Goal: Task Accomplishment & Management: Complete application form

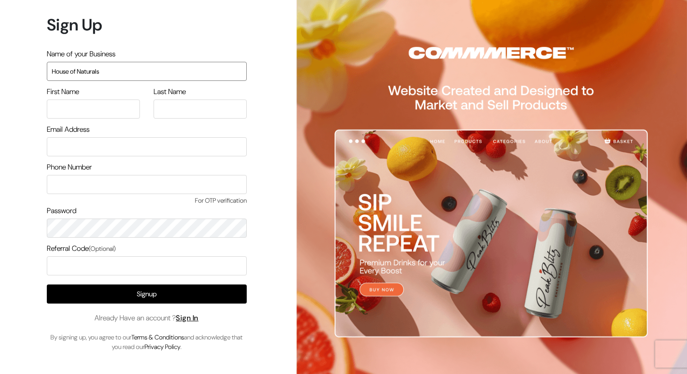
type input "House of Naturals"
click at [109, 106] on input "text" at bounding box center [93, 109] width 93 height 19
type input "Abubakr"
click at [177, 102] on input "text" at bounding box center [200, 109] width 93 height 19
type input "Siddiq"
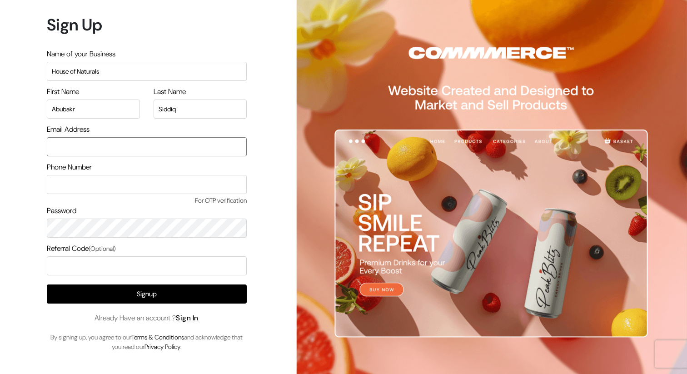
click at [165, 151] on input "email" at bounding box center [147, 146] width 200 height 19
type input "abubakr2k1@gmail.com"
click at [150, 189] on input "text" at bounding box center [147, 184] width 200 height 19
type input "9606674142"
click at [219, 200] on span "For OTP verification" at bounding box center [147, 201] width 200 height 10
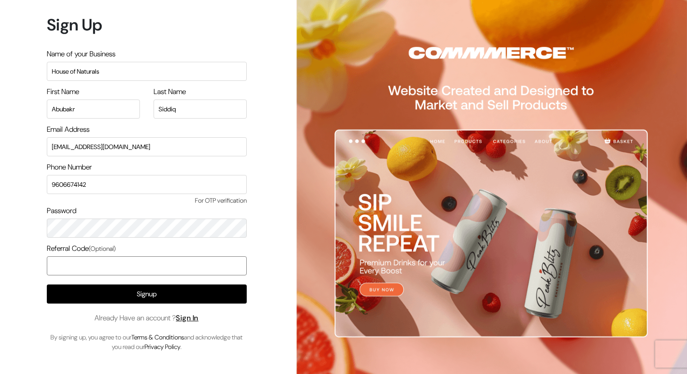
click at [147, 265] on input "text" at bounding box center [147, 265] width 200 height 19
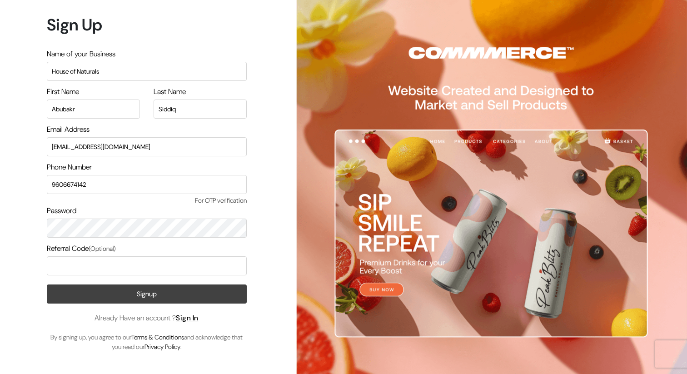
click at [155, 288] on button "Signup" at bounding box center [147, 293] width 200 height 19
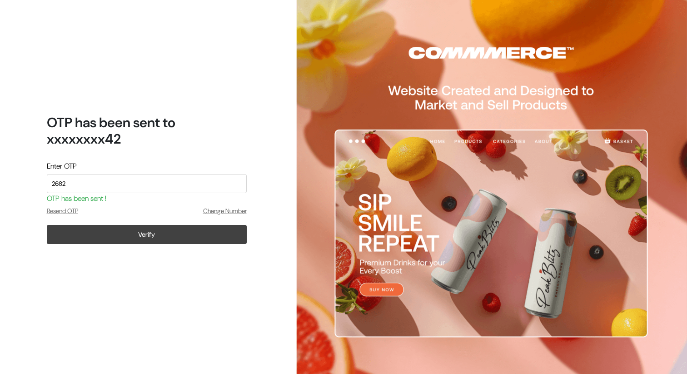
type input "2682"
click at [155, 243] on button "Verify" at bounding box center [147, 234] width 200 height 19
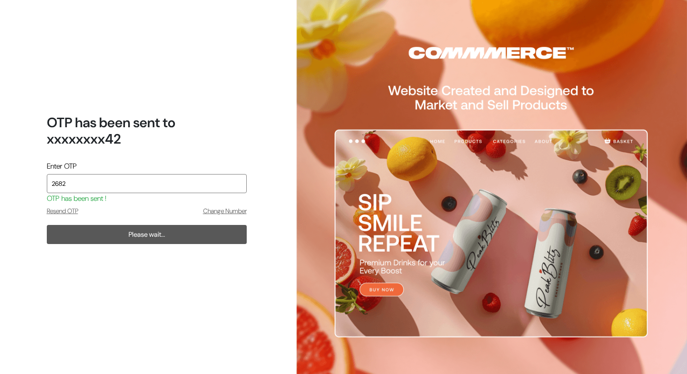
click at [164, 179] on input "2682" at bounding box center [147, 183] width 200 height 19
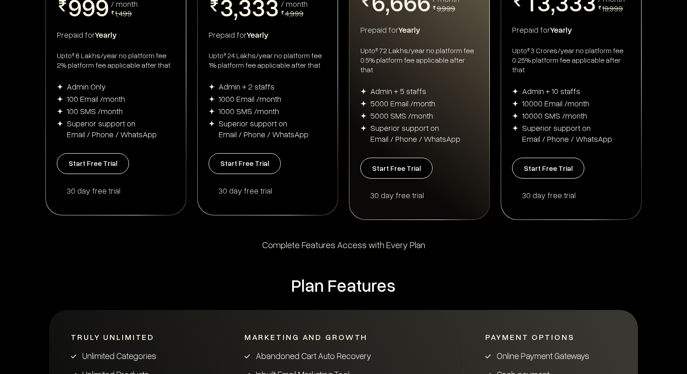
scroll to position [227, 0]
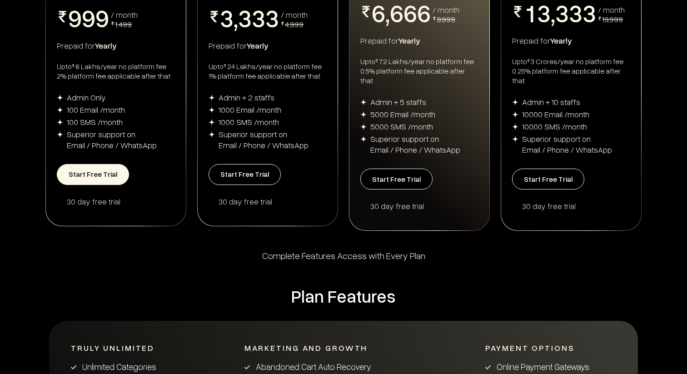
click at [101, 172] on button "Start Free Trial" at bounding box center [93, 174] width 72 height 21
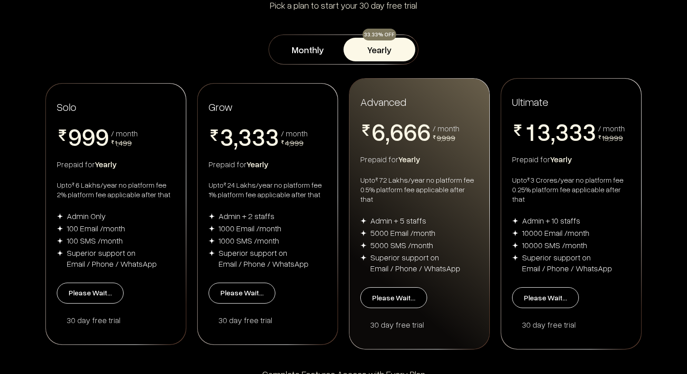
scroll to position [100, 0]
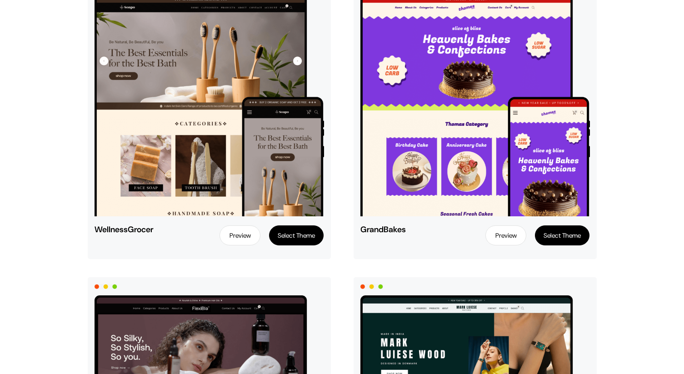
scroll to position [1032, 0]
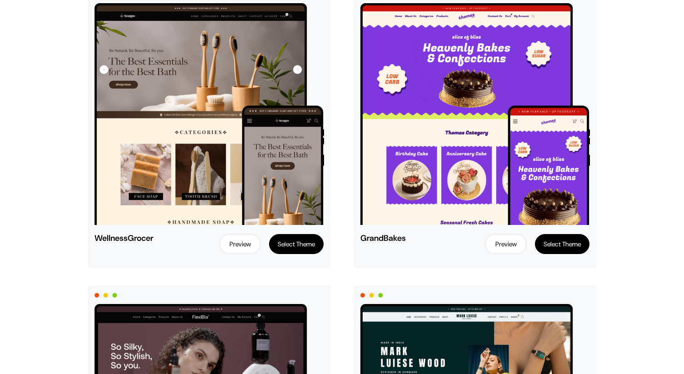
click at [240, 246] on link "Preview" at bounding box center [239, 244] width 41 height 20
click at [235, 243] on link "Preview" at bounding box center [239, 244] width 41 height 20
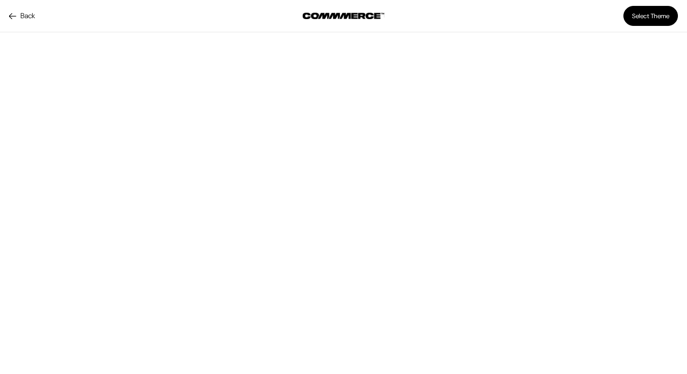
click at [661, 17] on button "Select Theme" at bounding box center [650, 16] width 55 height 20
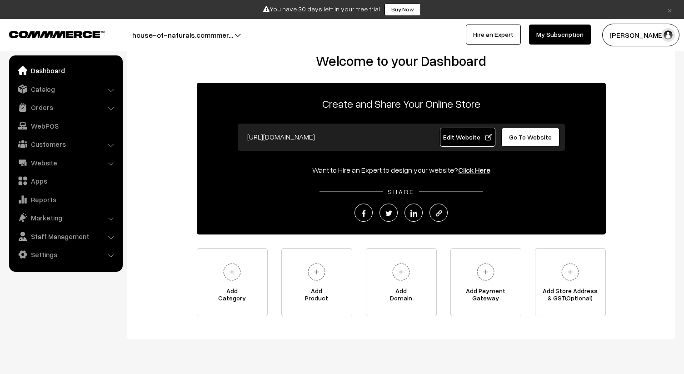
scroll to position [22, 0]
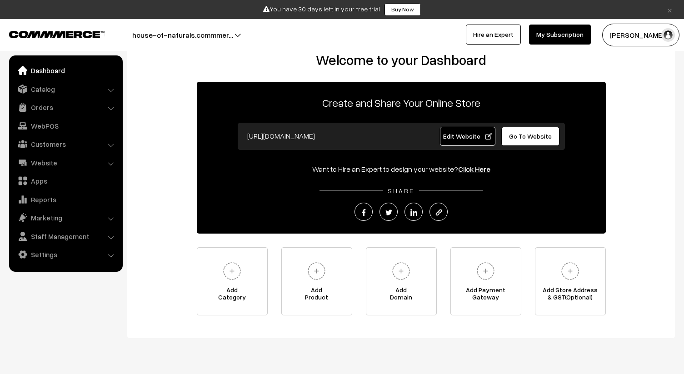
click at [417, 121] on div "Create and Share Your Online Store [URL][DOMAIN_NAME] Edit Website Go To Websit…" at bounding box center [401, 158] width 409 height 152
click at [419, 140] on input "[URL][DOMAIN_NAME]" at bounding box center [332, 136] width 179 height 18
click at [371, 139] on input "[URL][DOMAIN_NAME]" at bounding box center [332, 136] width 179 height 18
click at [469, 134] on span "Edit Website" at bounding box center [467, 136] width 49 height 8
click at [113, 89] on li "Catalog Categories" at bounding box center [65, 89] width 109 height 16
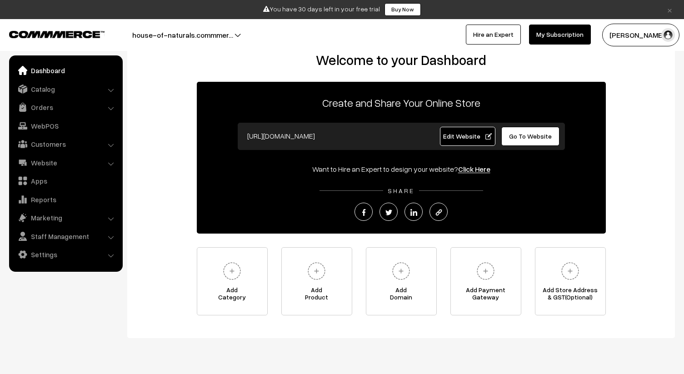
click at [86, 65] on link "Dashboard" at bounding box center [65, 70] width 108 height 16
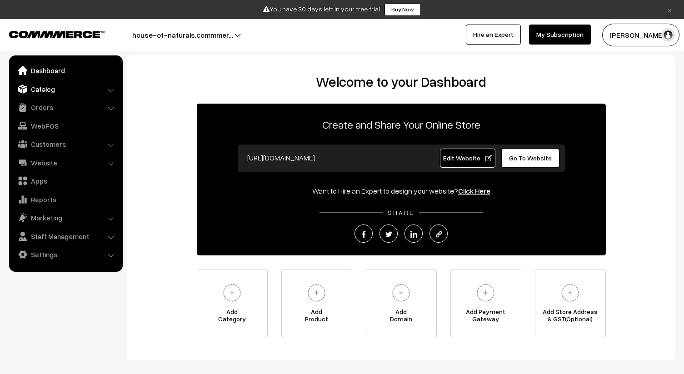
click at [108, 87] on link "Catalog" at bounding box center [65, 89] width 108 height 16
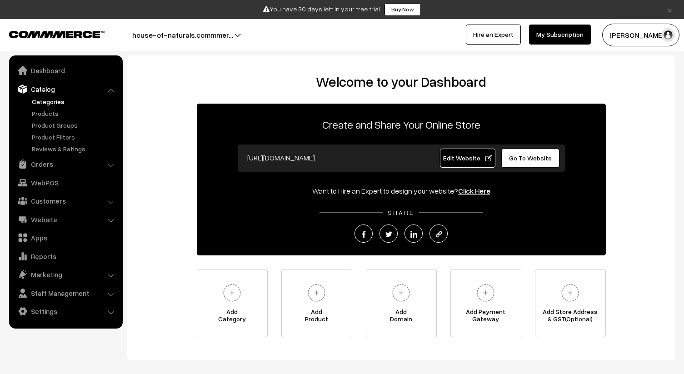
click at [57, 100] on link "Categories" at bounding box center [75, 102] width 90 height 10
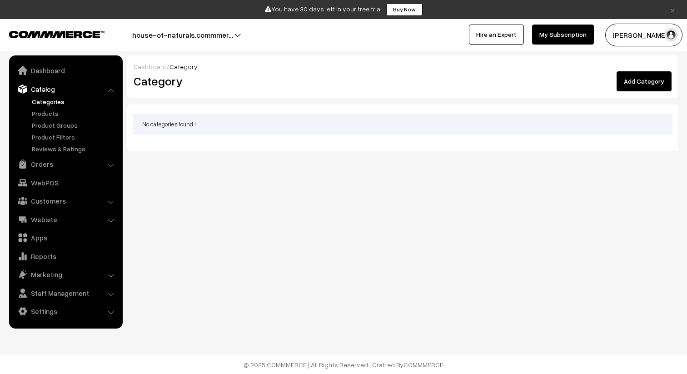
click at [635, 79] on link "Add Category" at bounding box center [644, 81] width 55 height 20
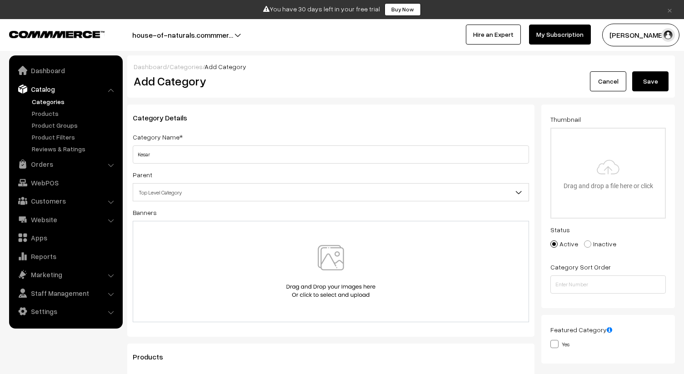
type input "Kesar"
click at [225, 199] on span "Top Level Category" at bounding box center [330, 192] width 395 height 16
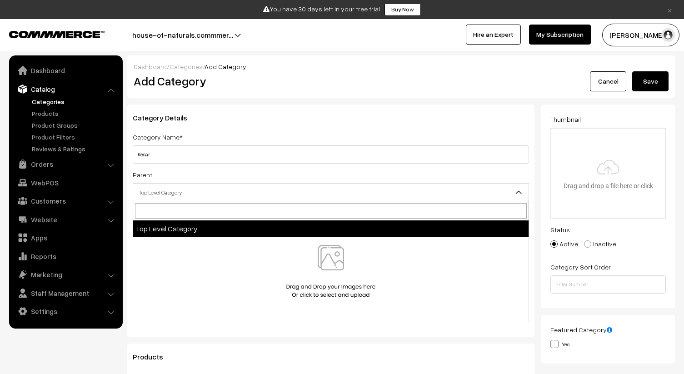
click at [225, 199] on span "Top Level Category" at bounding box center [330, 192] width 395 height 16
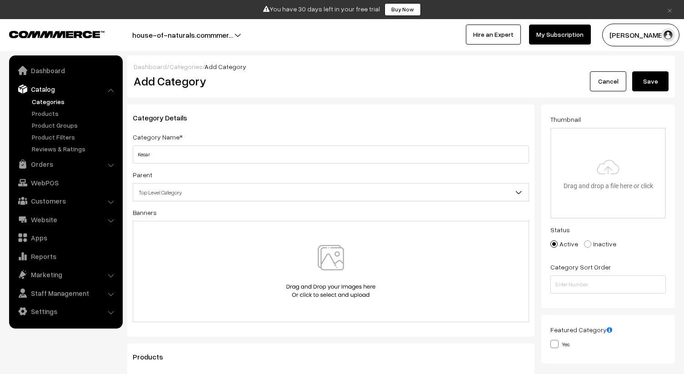
click at [236, 237] on div at bounding box center [331, 271] width 396 height 101
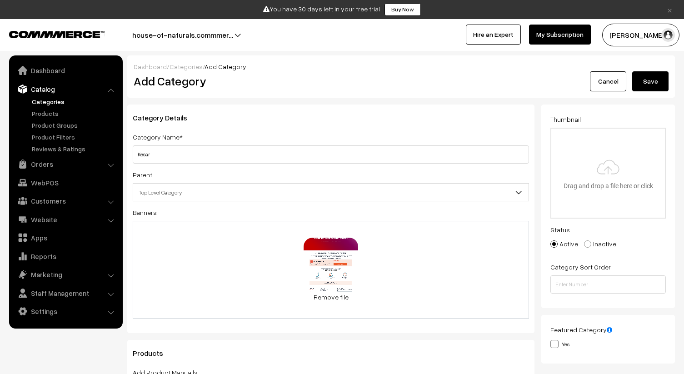
click at [653, 83] on button "Save" at bounding box center [650, 81] width 36 height 20
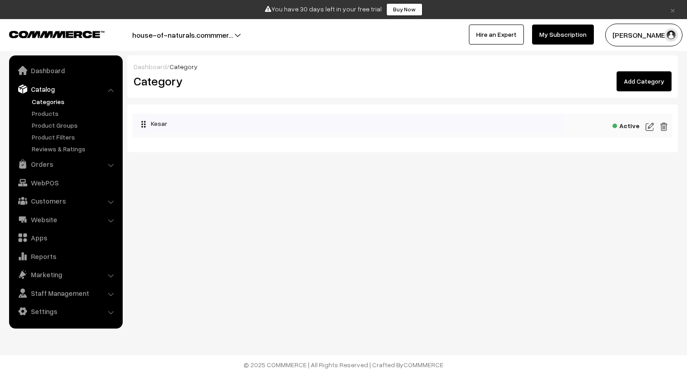
click at [646, 82] on link "Add Category" at bounding box center [644, 81] width 55 height 20
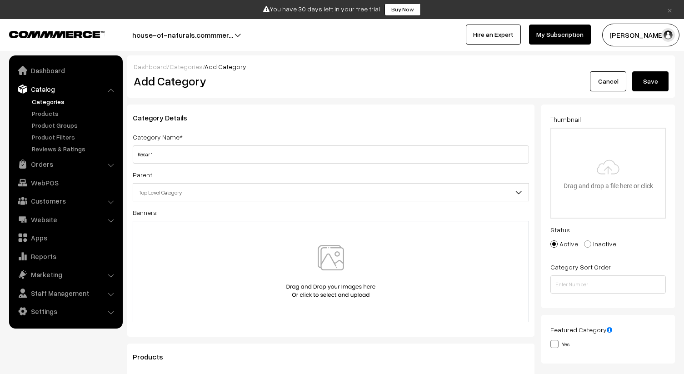
type input "Kesar 1"
click at [311, 246] on img at bounding box center [331, 271] width 94 height 53
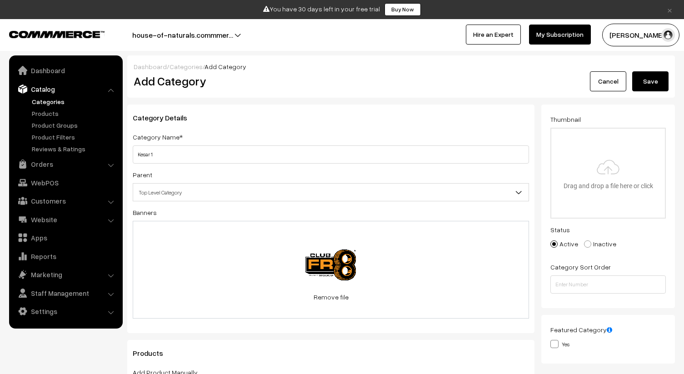
click at [642, 82] on button "Save" at bounding box center [650, 81] width 36 height 20
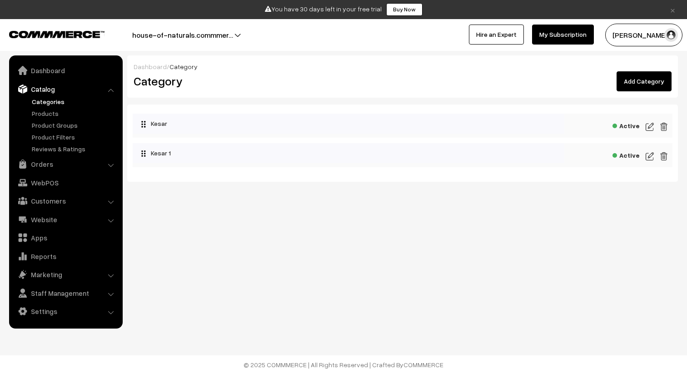
click at [642, 75] on link "Add Category" at bounding box center [644, 81] width 55 height 20
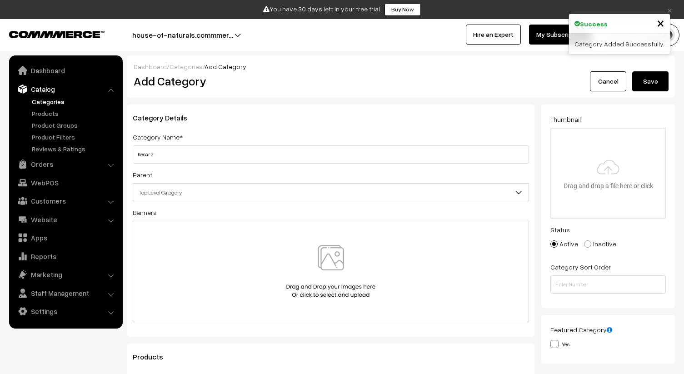
type input "Kesar 2"
click at [658, 75] on button "Save" at bounding box center [650, 81] width 36 height 20
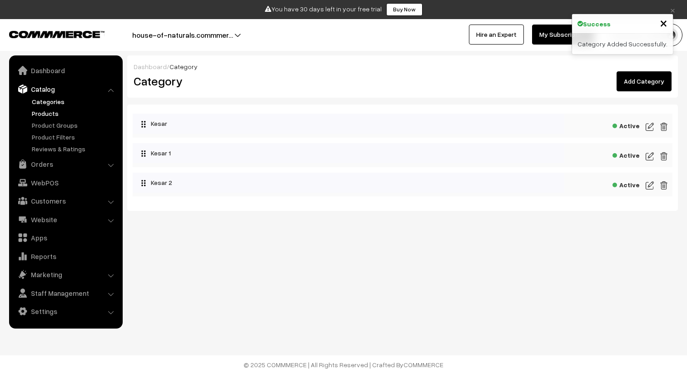
click at [41, 117] on link "Products" at bounding box center [75, 114] width 90 height 10
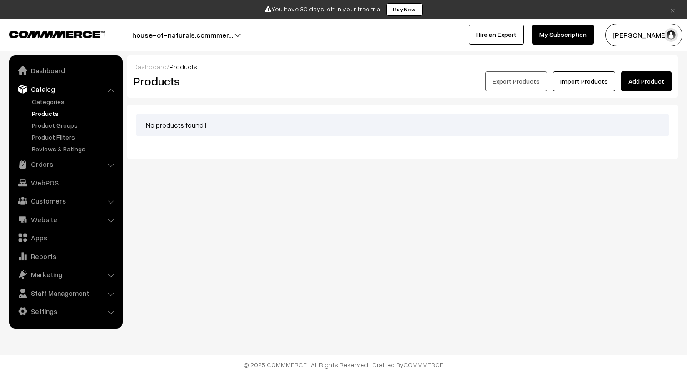
click at [638, 76] on link "Add Product" at bounding box center [646, 81] width 50 height 20
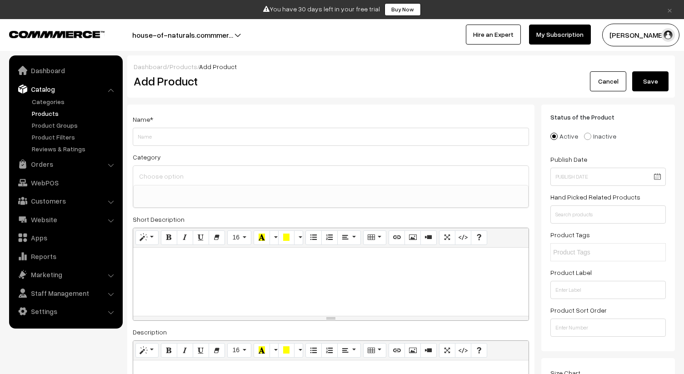
select select
type input "P"
type input "Product Kesar"
click at [270, 204] on span at bounding box center [330, 196] width 395 height 23
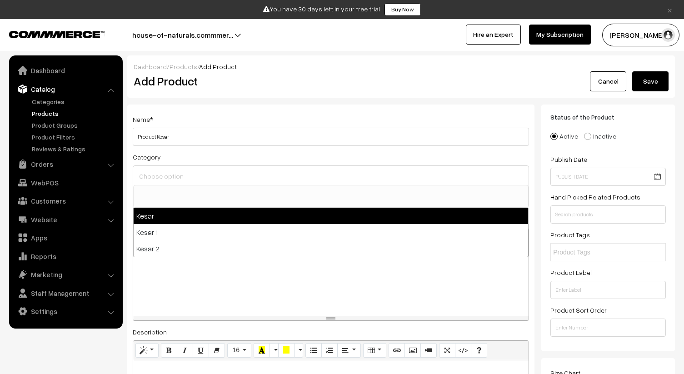
select select "1"
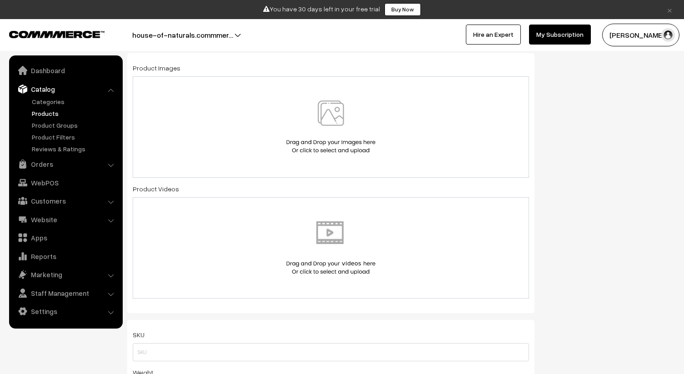
scroll to position [449, 0]
click at [315, 128] on img at bounding box center [331, 125] width 94 height 53
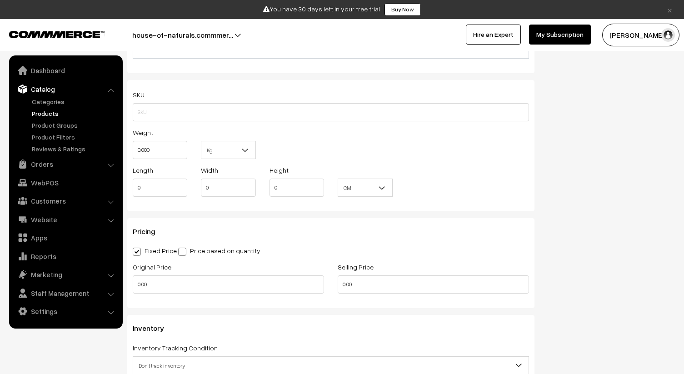
scroll to position [681, 0]
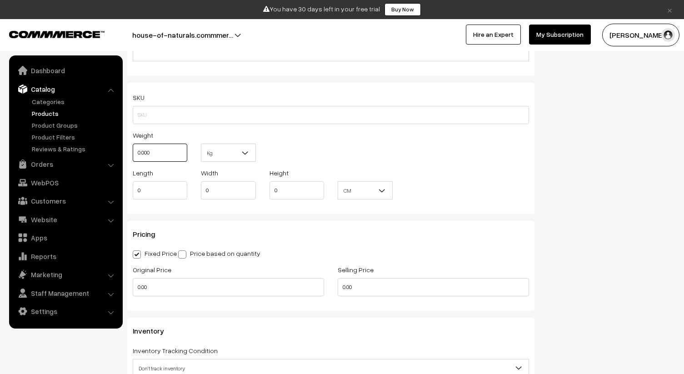
click at [182, 157] on input "0.000" at bounding box center [160, 153] width 55 height 18
type input "0"
type input "1"
click at [226, 150] on span "Kg" at bounding box center [228, 153] width 54 height 16
type input "Grms"
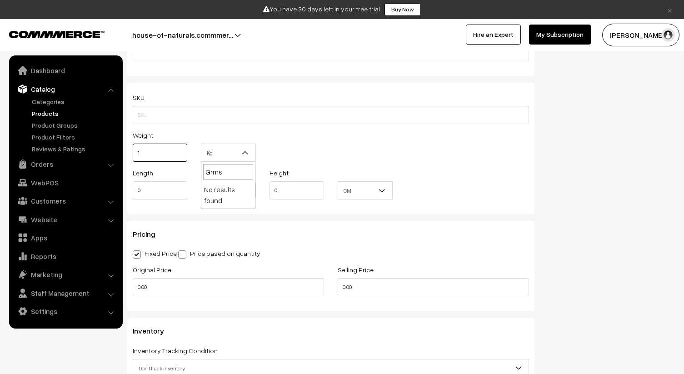
click at [163, 149] on input "1" at bounding box center [160, 153] width 55 height 18
type input "0.01"
click at [284, 148] on div "Weight 0.01 Kg Kg" at bounding box center [331, 149] width 410 height 38
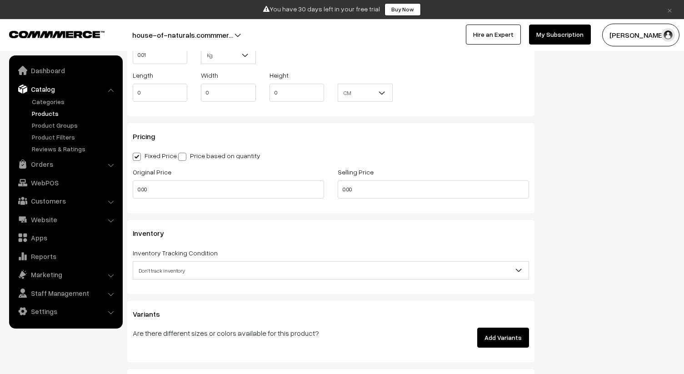
scroll to position [784, 0]
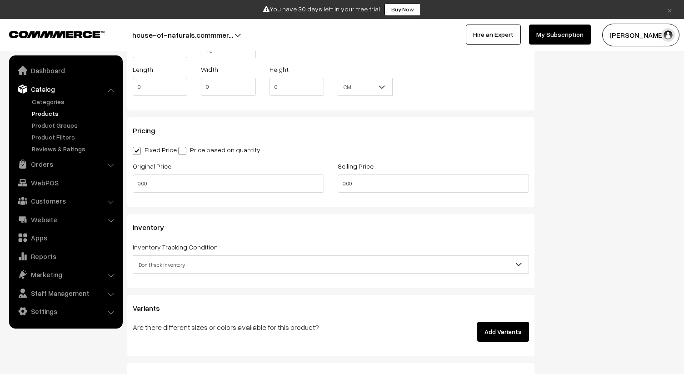
click at [189, 152] on label "Price based on quantity" at bounding box center [219, 150] width 82 height 10
click at [184, 152] on input "Price based on quantity" at bounding box center [181, 149] width 6 height 6
radio input "true"
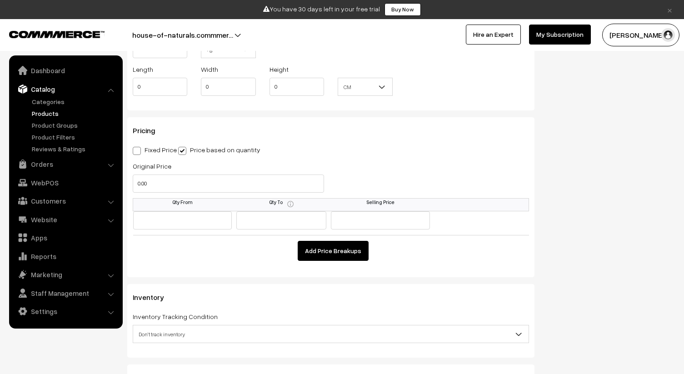
click at [149, 146] on label "Fixed Price" at bounding box center [155, 150] width 44 height 10
click at [139, 146] on input "Fixed Price" at bounding box center [136, 149] width 6 height 6
radio input "true"
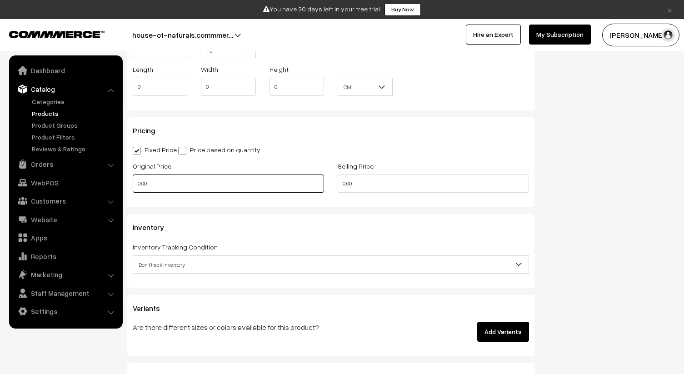
click at [187, 183] on input "0.00" at bounding box center [228, 183] width 191 height 18
type input "0"
type input "500"
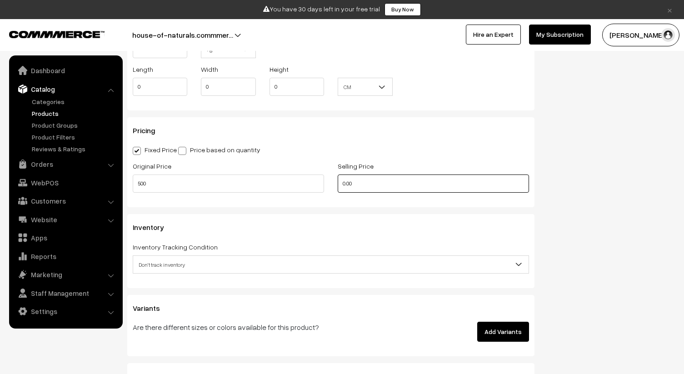
click at [354, 183] on input "0.00" at bounding box center [433, 183] width 191 height 18
type input "0"
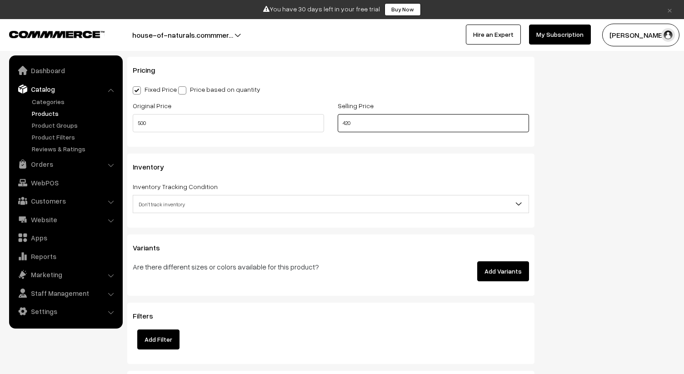
scroll to position [879, 0]
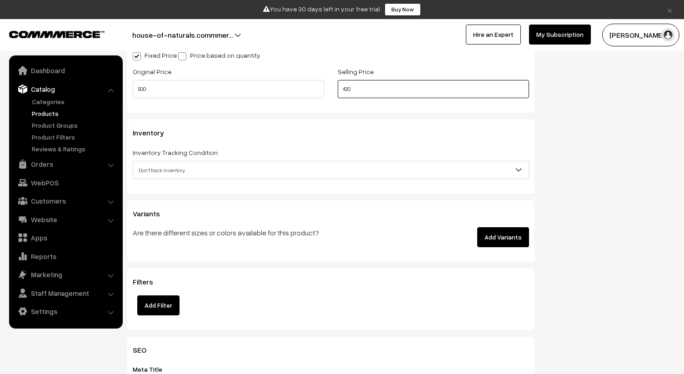
type input "420"
click at [326, 169] on span "Don't track inventory" at bounding box center [330, 170] width 395 height 16
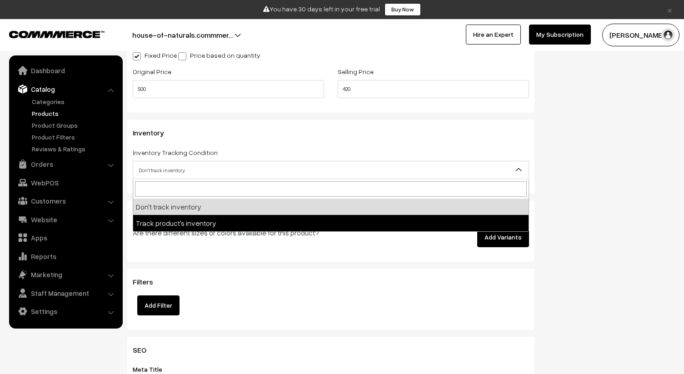
select select "2"
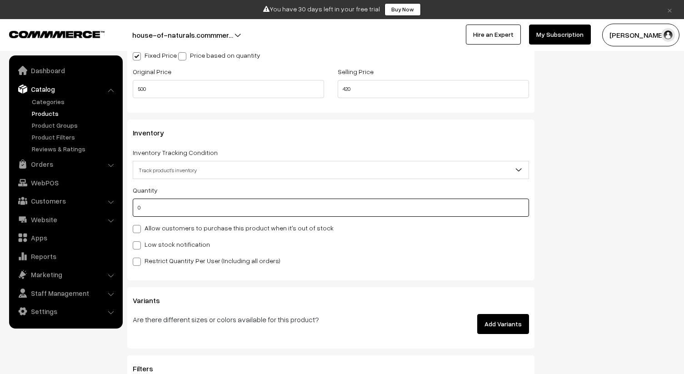
click at [252, 211] on input "0" at bounding box center [331, 208] width 396 height 18
type input "100"
click at [135, 225] on span at bounding box center [137, 229] width 8 height 8
click at [135, 225] on input "Allow customers to purchase this product when it's out of stock" at bounding box center [136, 227] width 6 height 6
checkbox input "true"
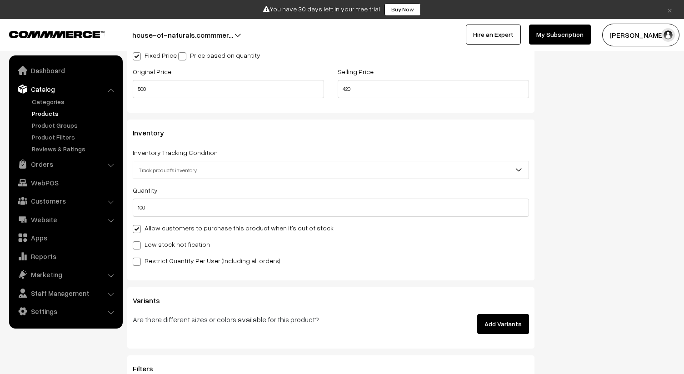
click at [137, 250] on div "Quantity 100 Allow customers to purchase this product when it's out of stock Lo…" at bounding box center [331, 224] width 396 height 81
click at [135, 246] on span at bounding box center [137, 245] width 8 height 8
click at [135, 246] on input "Low stock notification" at bounding box center [136, 244] width 6 height 6
checkbox input "true"
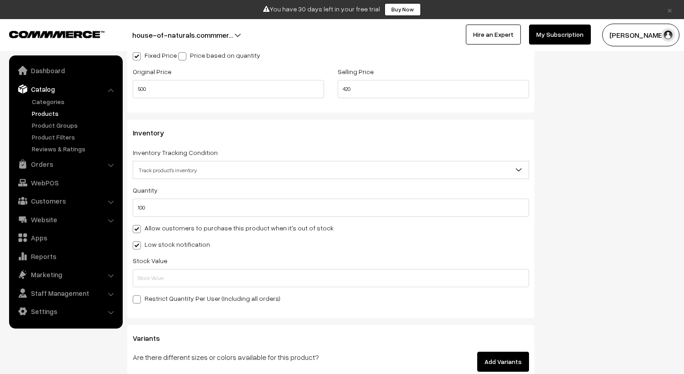
scroll to position [899, 0]
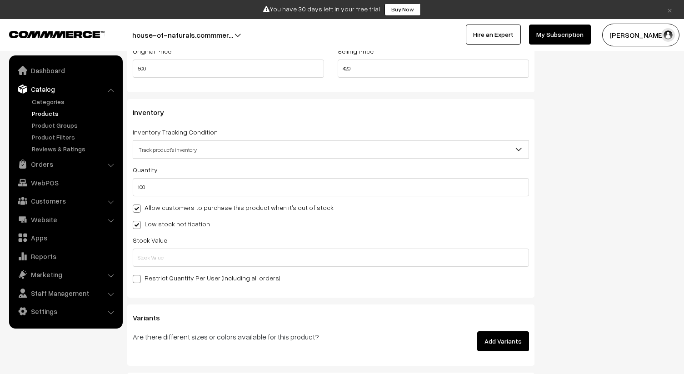
click at [175, 243] on div "Stock Value" at bounding box center [331, 250] width 396 height 32
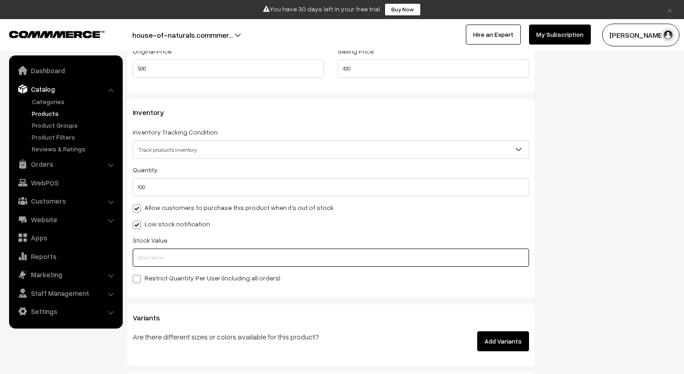
click at [176, 258] on input "text" at bounding box center [331, 258] width 396 height 18
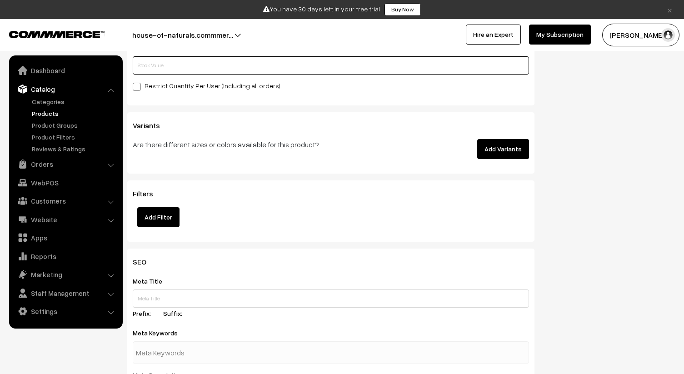
scroll to position [1145, 0]
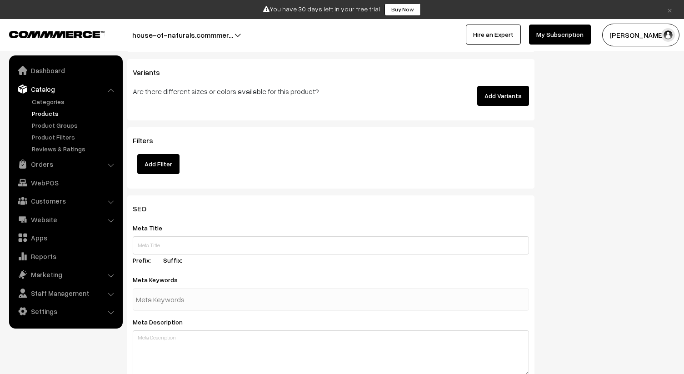
click at [502, 91] on button "Add Variants" at bounding box center [503, 96] width 52 height 20
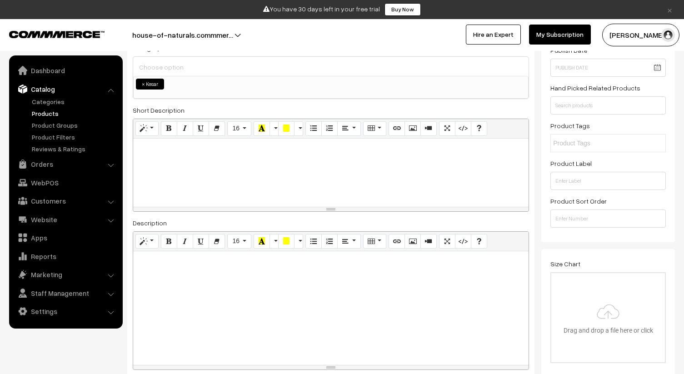
scroll to position [0, 0]
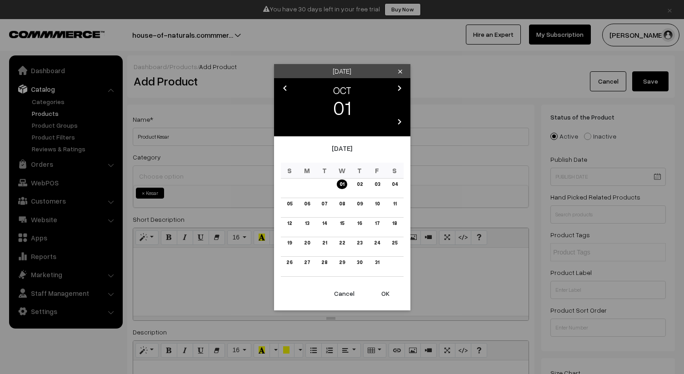
click at [381, 299] on button "OK" at bounding box center [385, 294] width 36 height 20
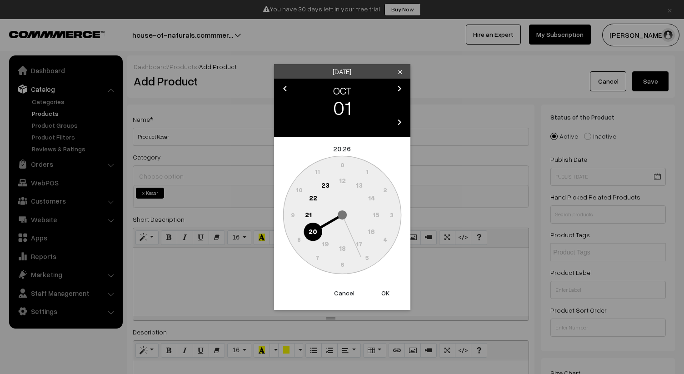
click at [384, 297] on button "OK" at bounding box center [385, 293] width 36 height 20
type input "01-10-2025 20:26"
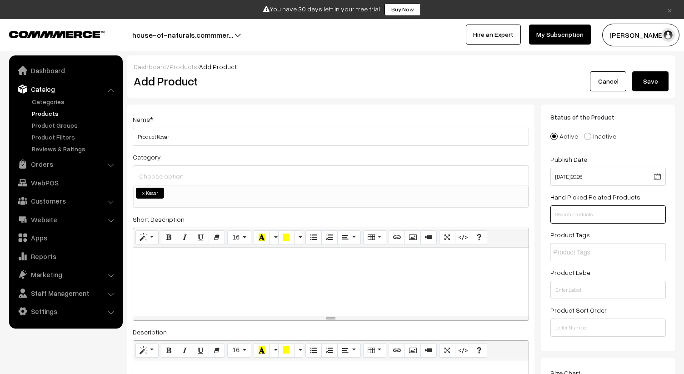
click at [608, 218] on input "text" at bounding box center [607, 214] width 115 height 18
click at [647, 89] on button "Save" at bounding box center [650, 81] width 36 height 20
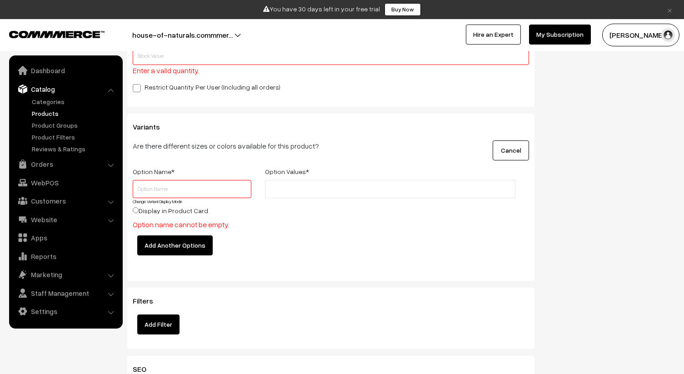
scroll to position [1102, 0]
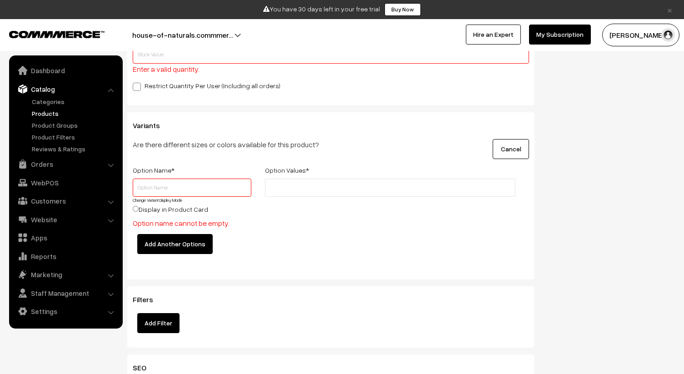
click at [495, 150] on button "Cancel" at bounding box center [511, 149] width 36 height 20
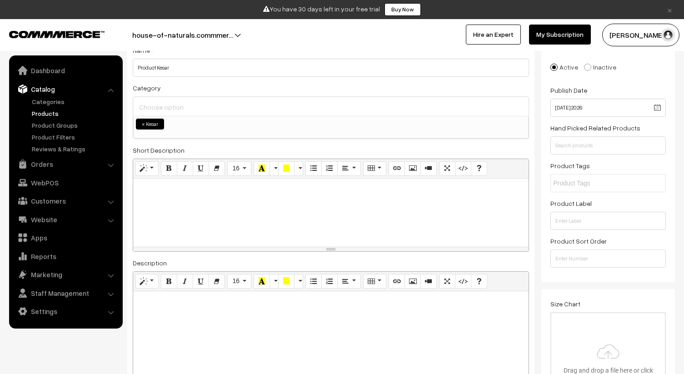
scroll to position [0, 0]
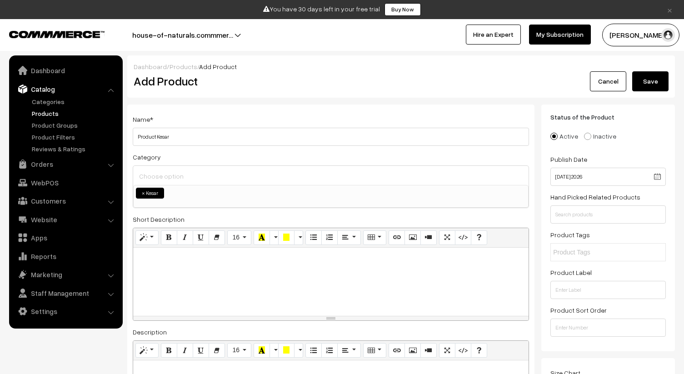
click at [655, 83] on button "Save" at bounding box center [650, 81] width 36 height 20
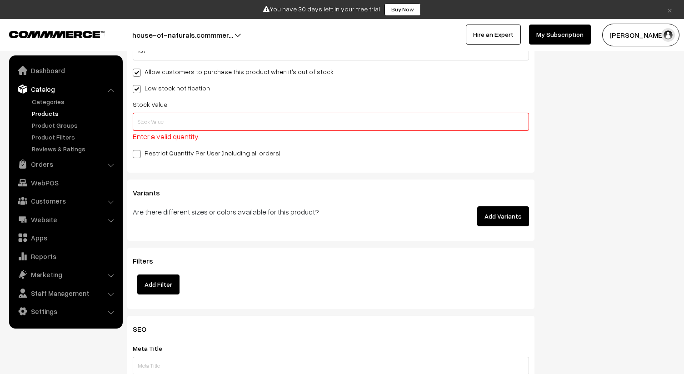
scroll to position [1029, 0]
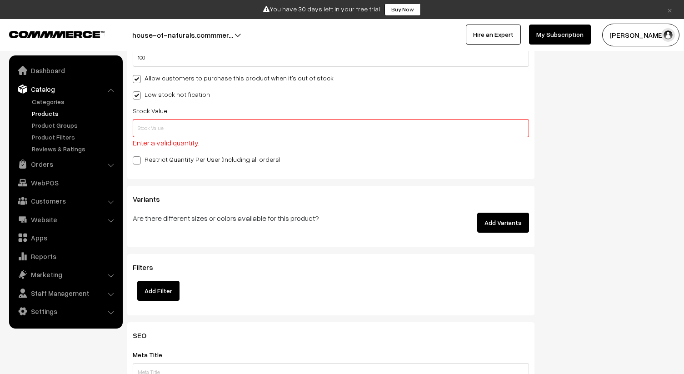
click at [222, 133] on input "text" at bounding box center [331, 128] width 396 height 18
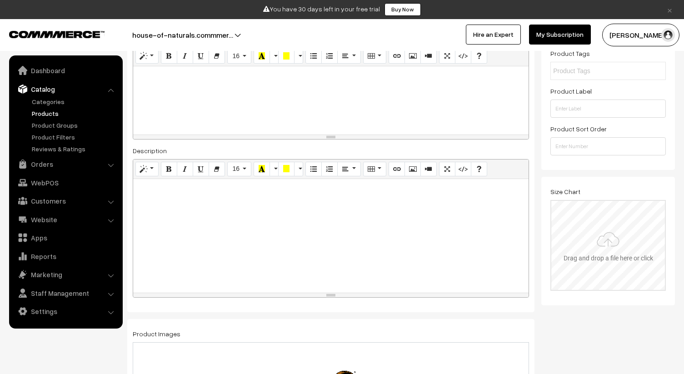
scroll to position [0, 0]
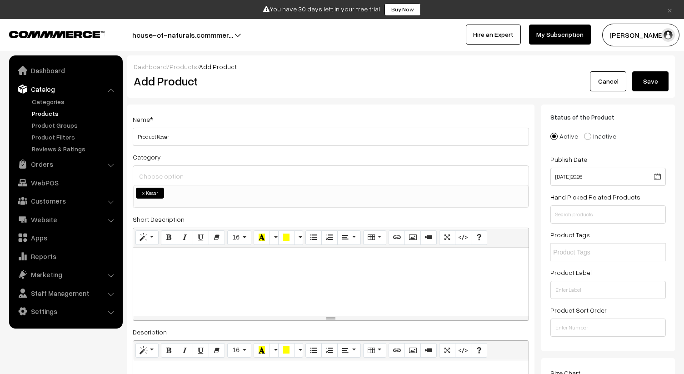
type input "100"
click at [658, 87] on button "Save" at bounding box center [650, 81] width 36 height 20
